Goal: Task Accomplishment & Management: Manage account settings

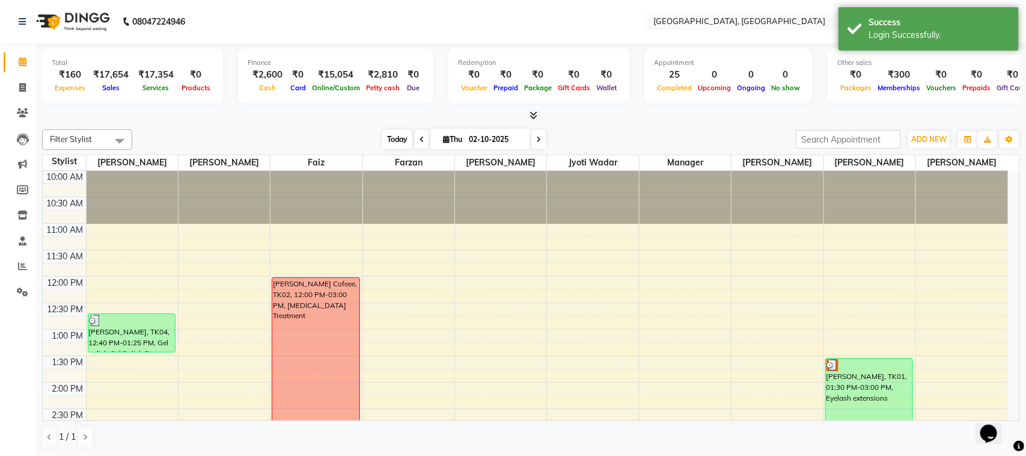
click at [394, 136] on span "Today" at bounding box center [397, 139] width 30 height 19
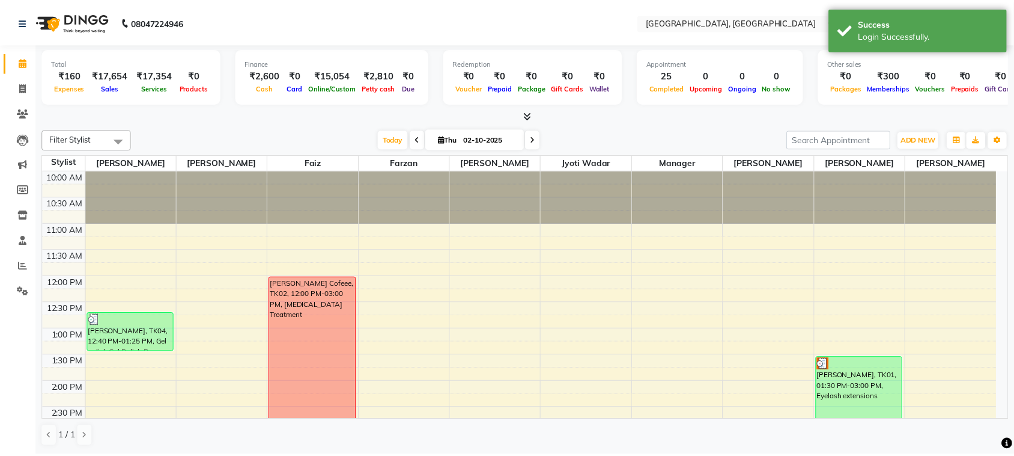
scroll to position [499, 0]
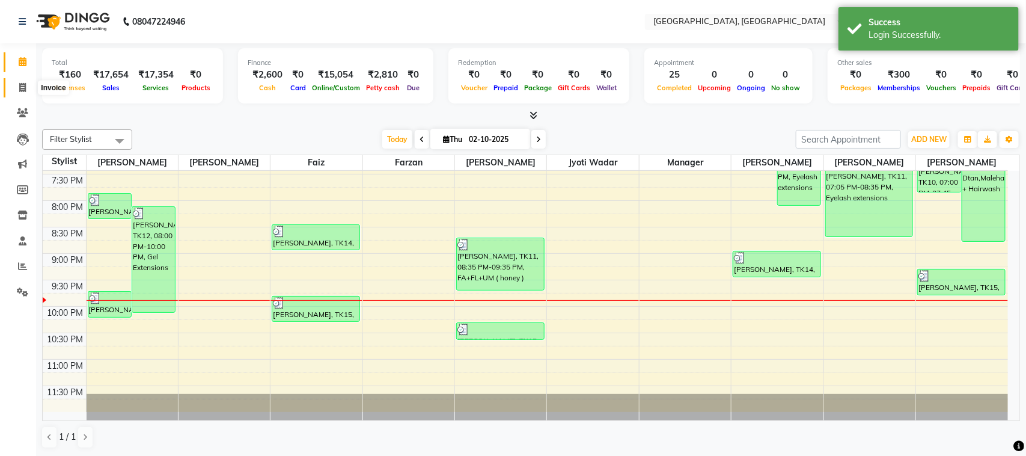
click at [14, 85] on span at bounding box center [22, 88] width 21 height 14
select select "service"
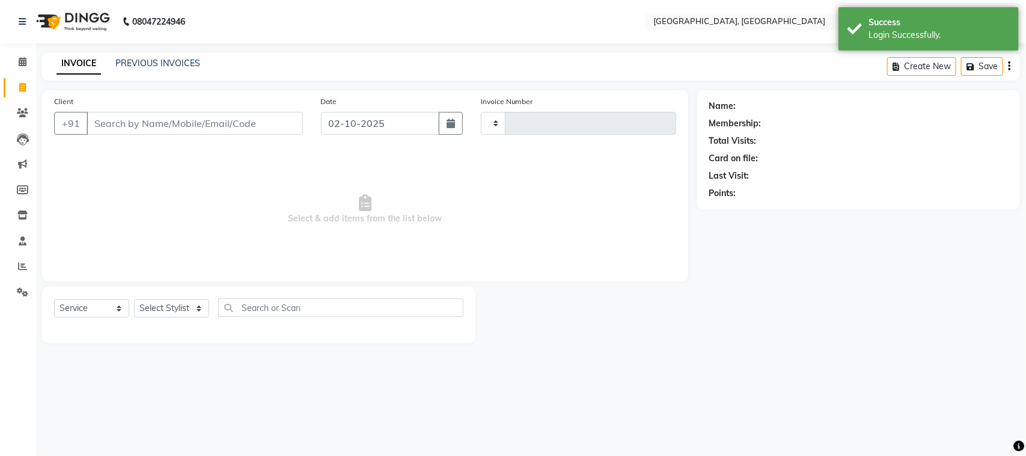
type input "1683"
select select "7742"
click at [118, 66] on link "PREVIOUS INVOICES" at bounding box center [157, 63] width 85 height 11
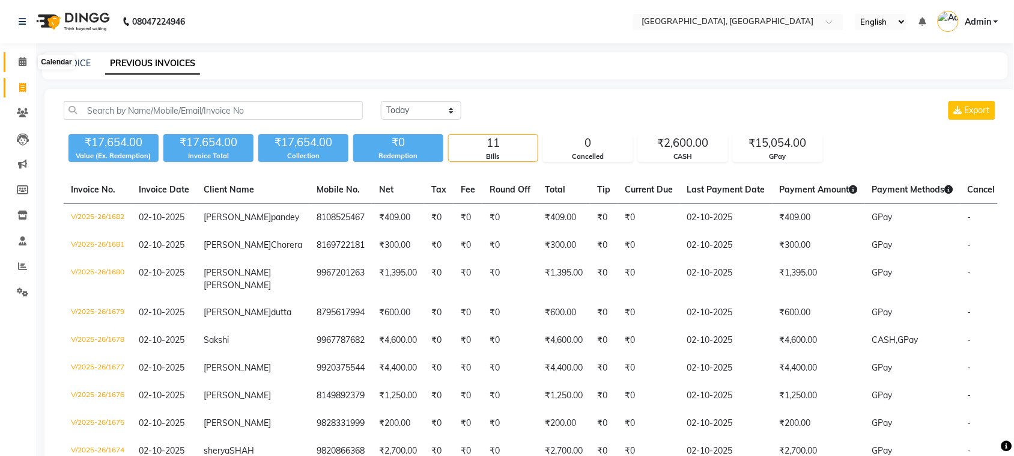
click at [16, 60] on span at bounding box center [22, 62] width 21 height 14
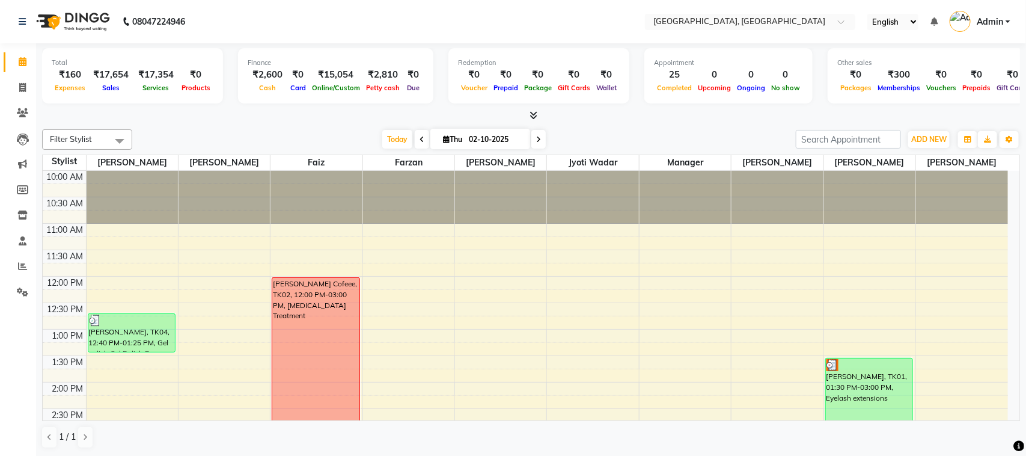
click at [998, 18] on span "Admin" at bounding box center [990, 22] width 26 height 13
click at [947, 94] on link "Sign out" at bounding box center [949, 86] width 110 height 19
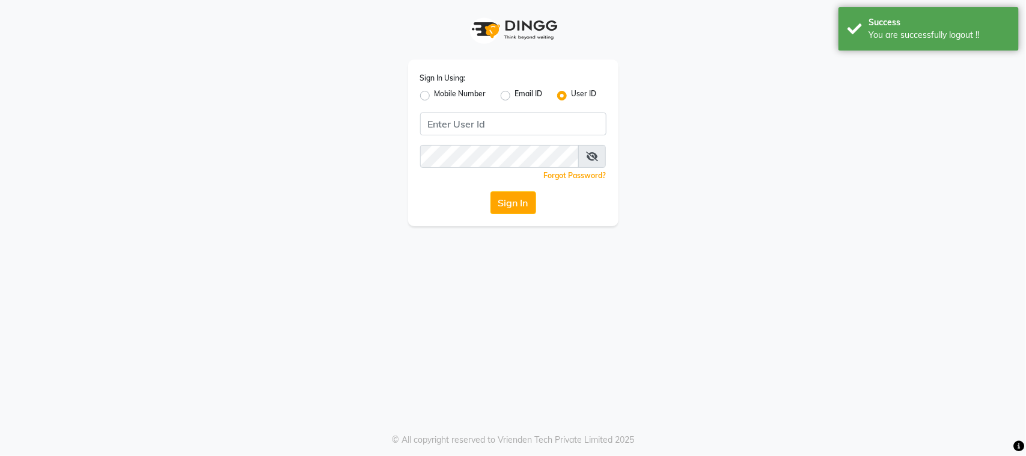
click at [435, 96] on label "Mobile Number" at bounding box center [461, 95] width 52 height 14
click at [435, 96] on input "Mobile Number" at bounding box center [439, 92] width 8 height 8
radio input "true"
radio input "false"
click at [469, 130] on input "Username" at bounding box center [533, 123] width 146 height 23
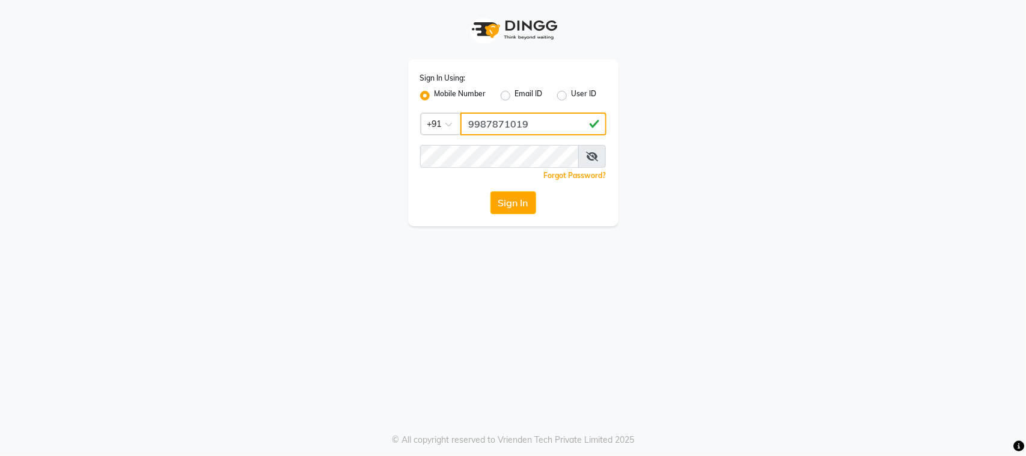
click at [520, 120] on input "9987871019" at bounding box center [533, 123] width 146 height 23
type input "9987871019"
click at [499, 197] on button "Sign In" at bounding box center [513, 202] width 46 height 23
